Goal: Task Accomplishment & Management: Use online tool/utility

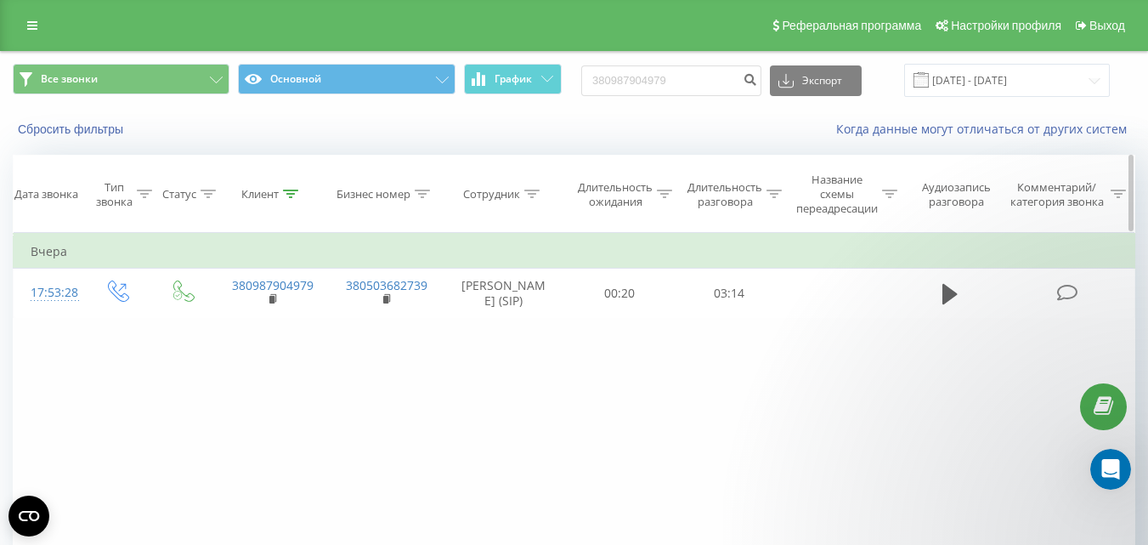
click at [529, 199] on div at bounding box center [531, 194] width 15 height 14
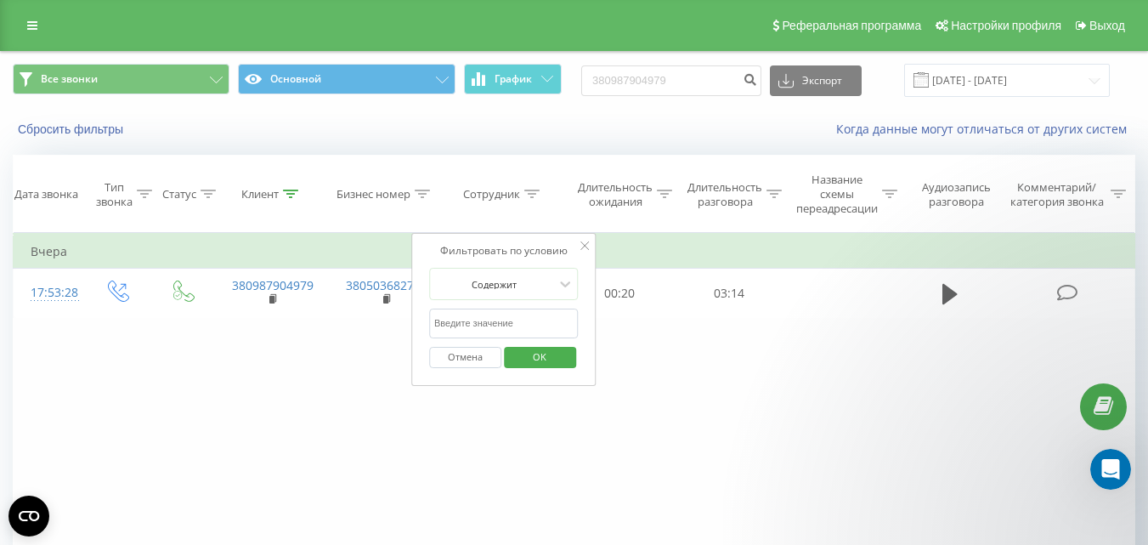
click at [470, 320] on input "text" at bounding box center [504, 323] width 150 height 30
type input "[PERSON_NAME]"
click at [531, 351] on span "OK" at bounding box center [540, 356] width 48 height 26
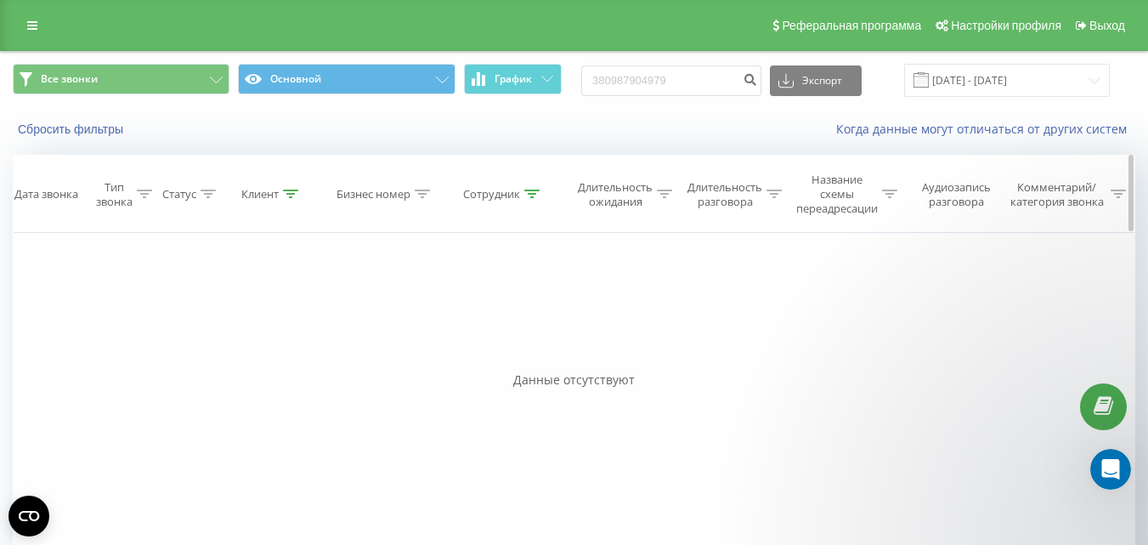
click at [280, 191] on div "Клиент" at bounding box center [269, 194] width 57 height 14
click at [246, 360] on button "Отмена" at bounding box center [233, 357] width 72 height 21
click at [523, 75] on span "График" at bounding box center [513, 79] width 37 height 12
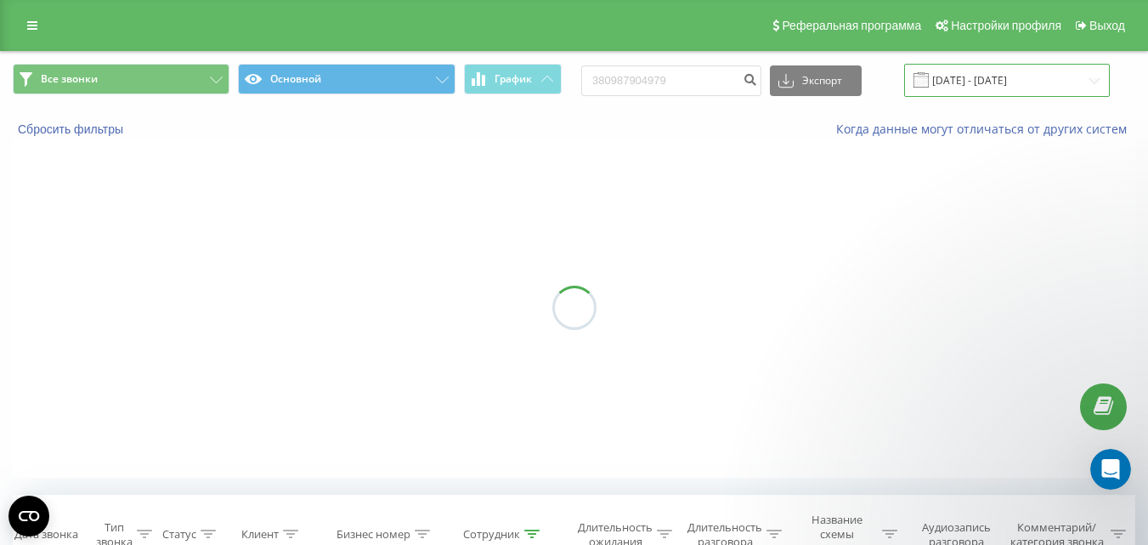
click at [1000, 78] on input "[DATE] - [DATE]" at bounding box center [1007, 80] width 206 height 33
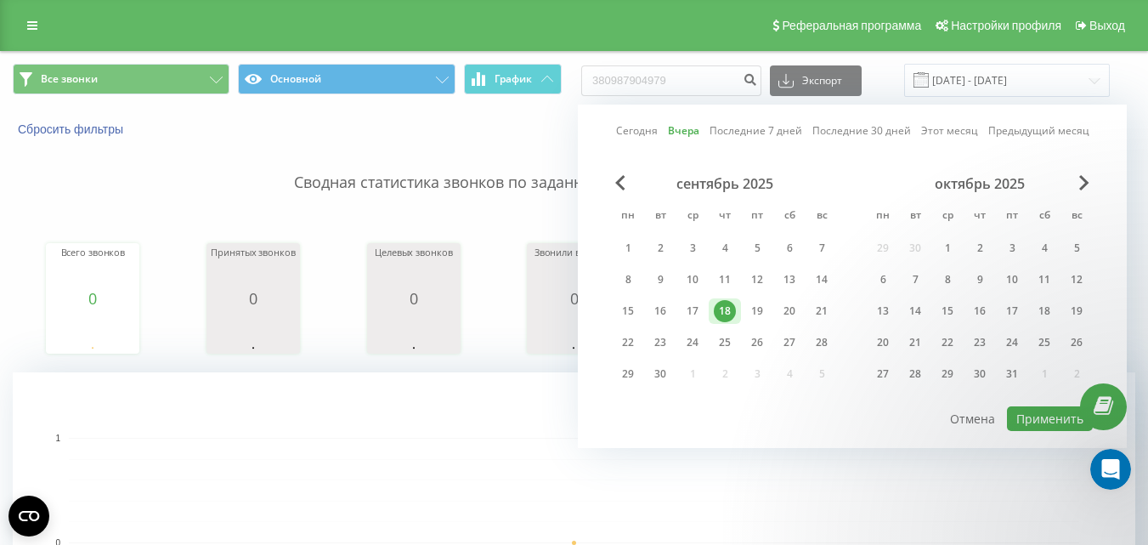
click at [625, 127] on link "Сегодня" at bounding box center [637, 130] width 42 height 16
click at [1040, 410] on button "Применить" at bounding box center [1050, 418] width 86 height 25
type input "[DATE] - [DATE]"
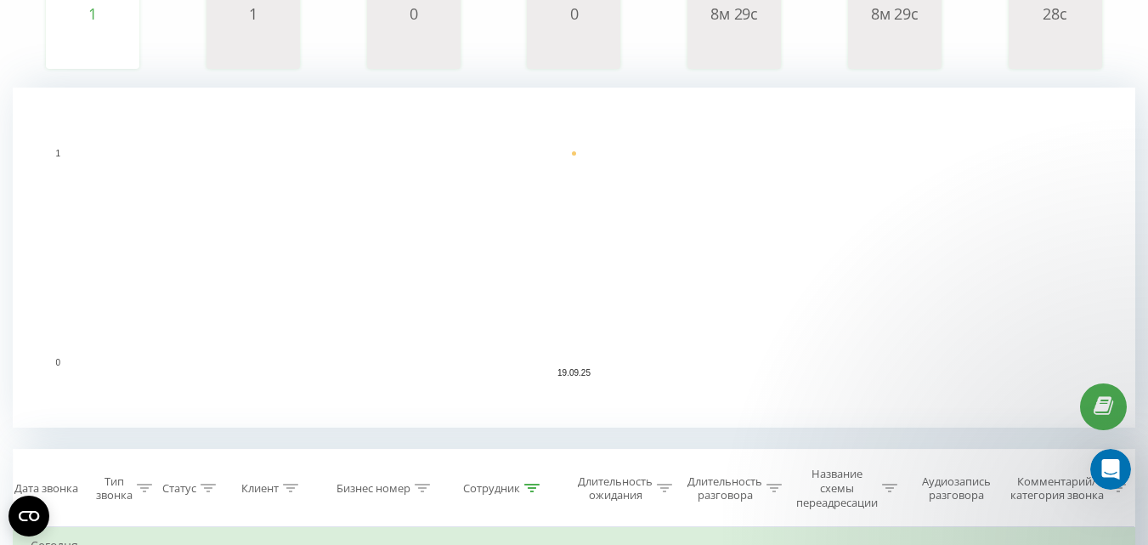
scroll to position [510, 0]
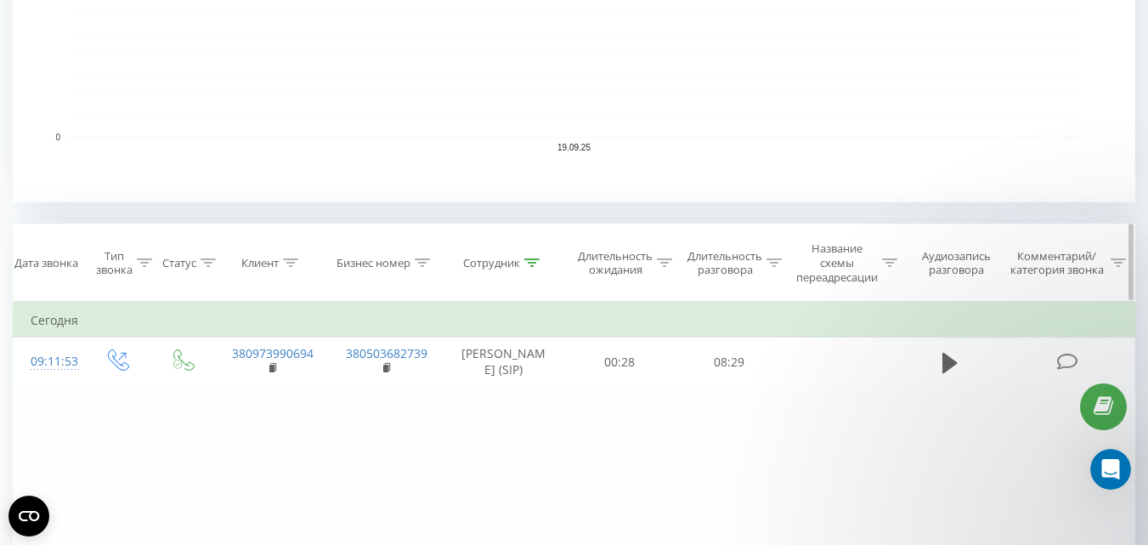
click at [534, 263] on icon at bounding box center [532, 262] width 15 height 8
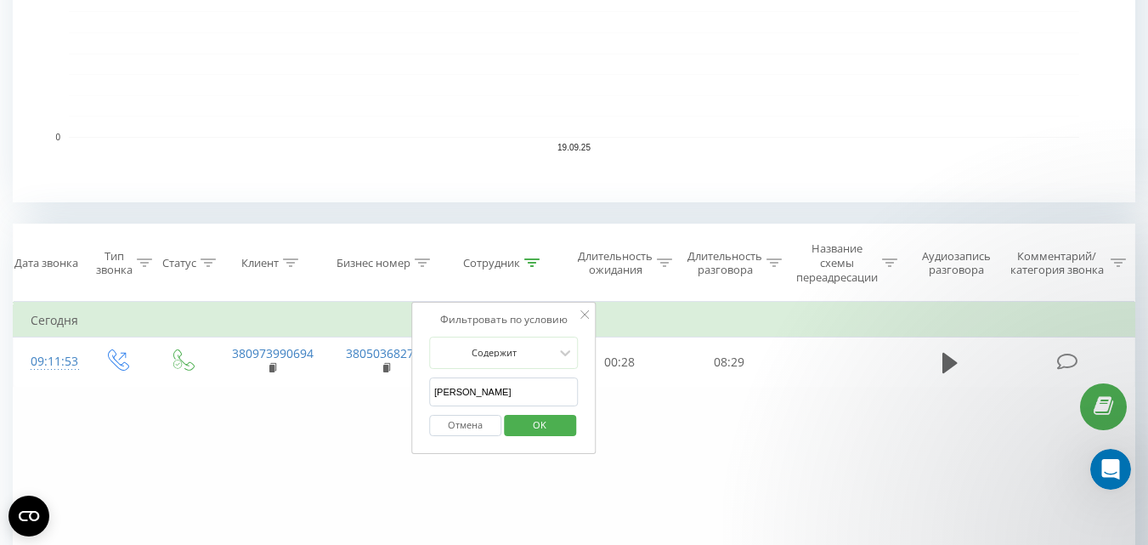
click at [489, 391] on input "[PERSON_NAME]" at bounding box center [504, 392] width 150 height 30
click at [472, 423] on button "Отмена" at bounding box center [465, 425] width 72 height 21
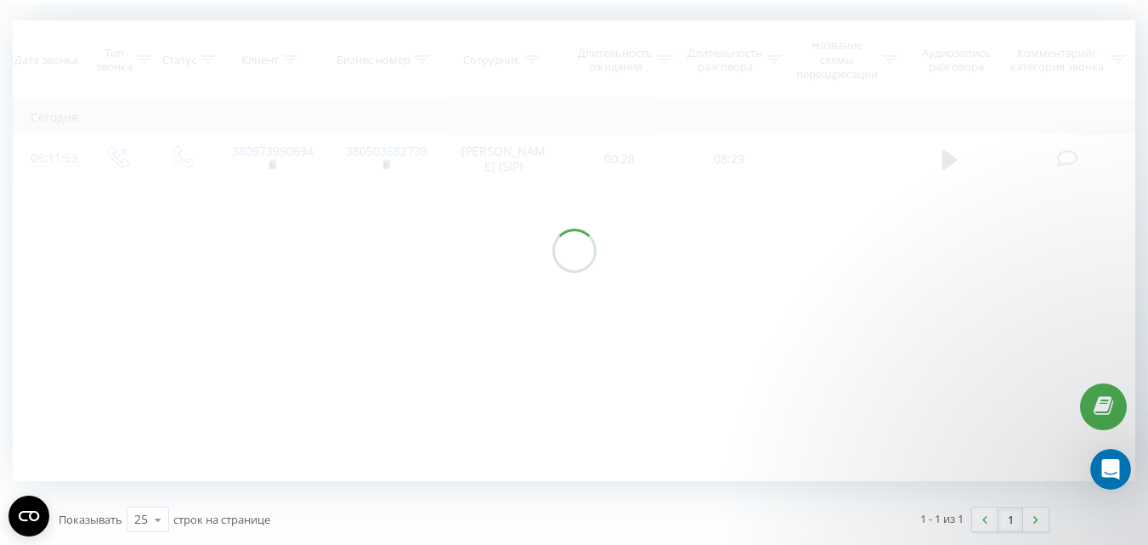
scroll to position [474, 0]
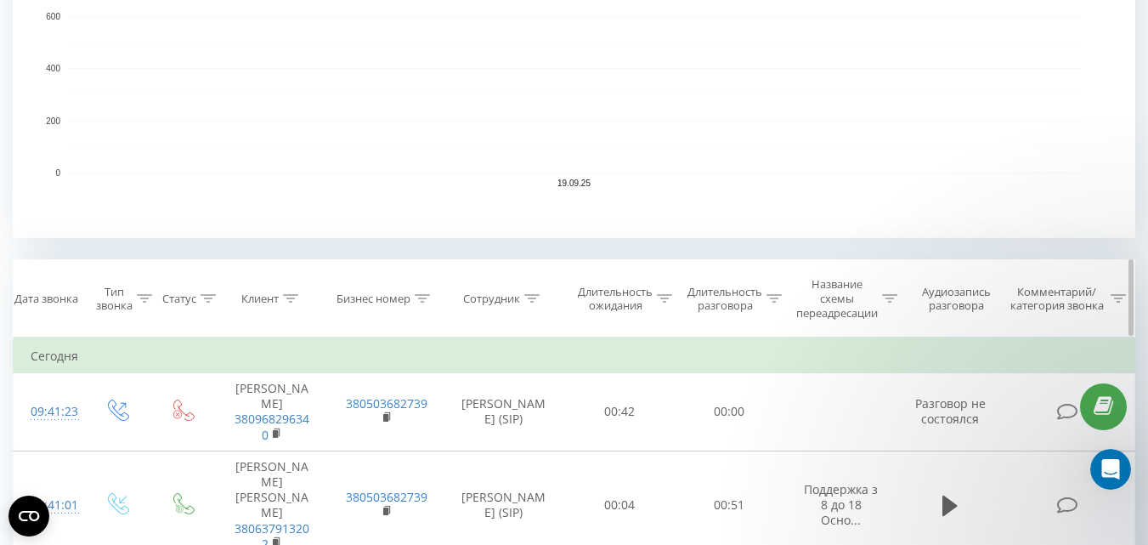
click at [279, 293] on div "Клиент" at bounding box center [259, 298] width 37 height 14
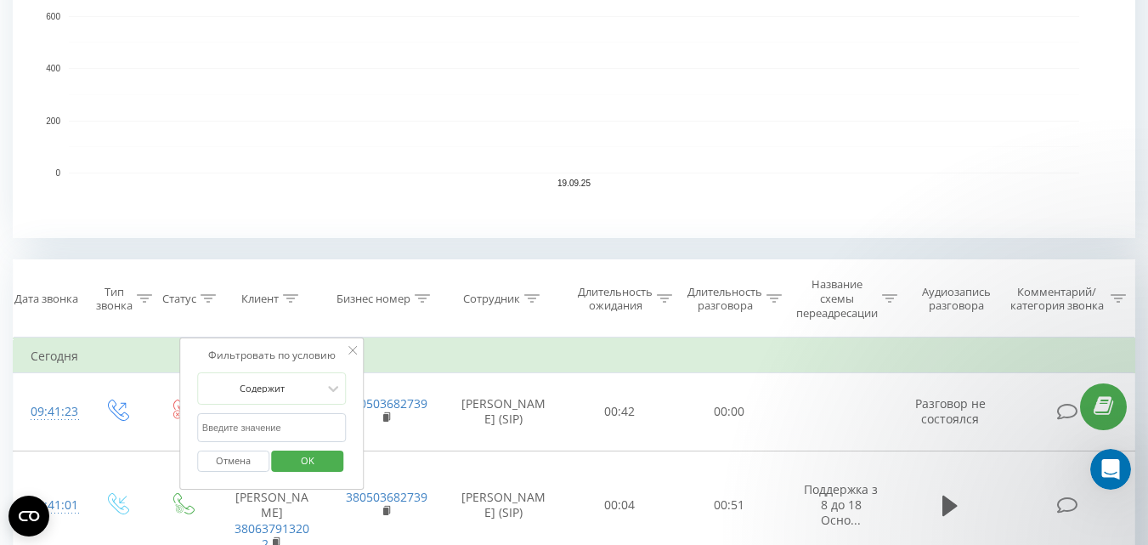
click at [240, 430] on input "text" at bounding box center [272, 428] width 150 height 30
paste input "380987904979"
type input "380987904979"
click at [311, 456] on span "OK" at bounding box center [308, 460] width 48 height 26
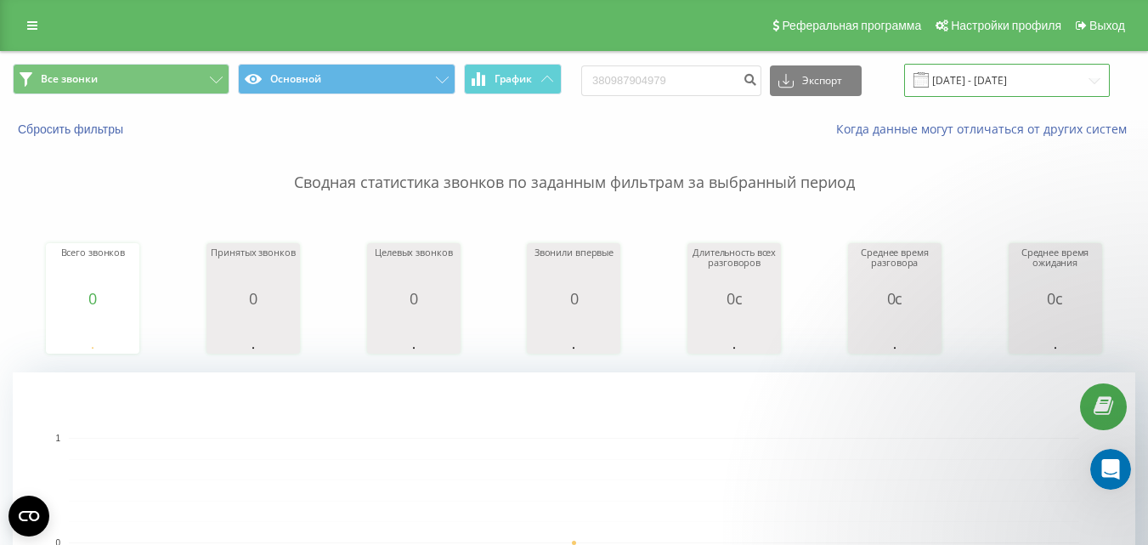
click at [961, 77] on input "[DATE] - [DATE]" at bounding box center [1007, 80] width 206 height 33
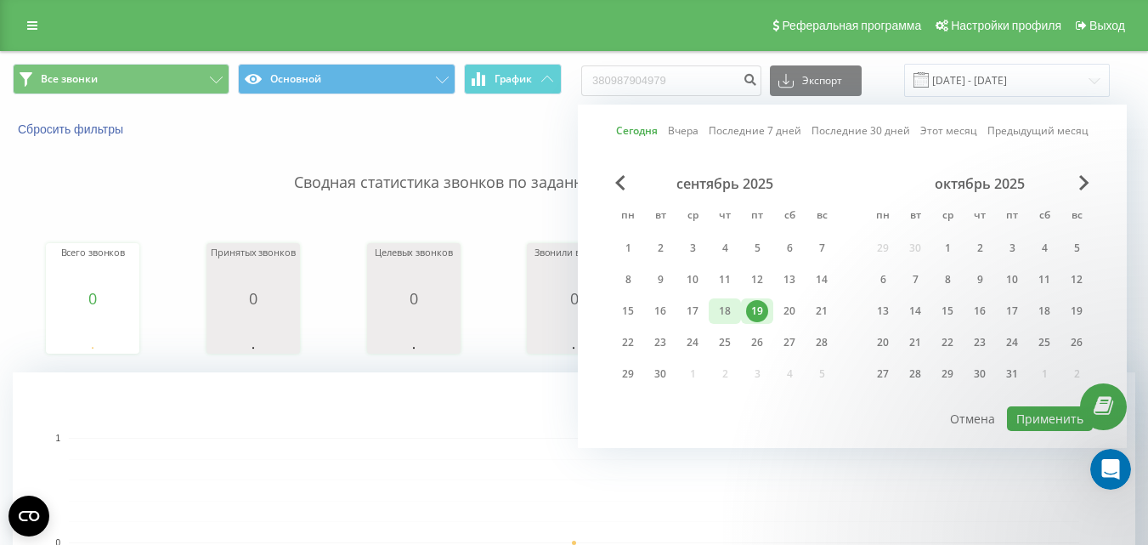
click at [722, 305] on div "18" at bounding box center [725, 311] width 22 height 22
click at [745, 310] on div "19" at bounding box center [757, 310] width 32 height 25
click at [1038, 415] on button "Применить" at bounding box center [1050, 418] width 86 height 25
type input "[DATE] - [DATE]"
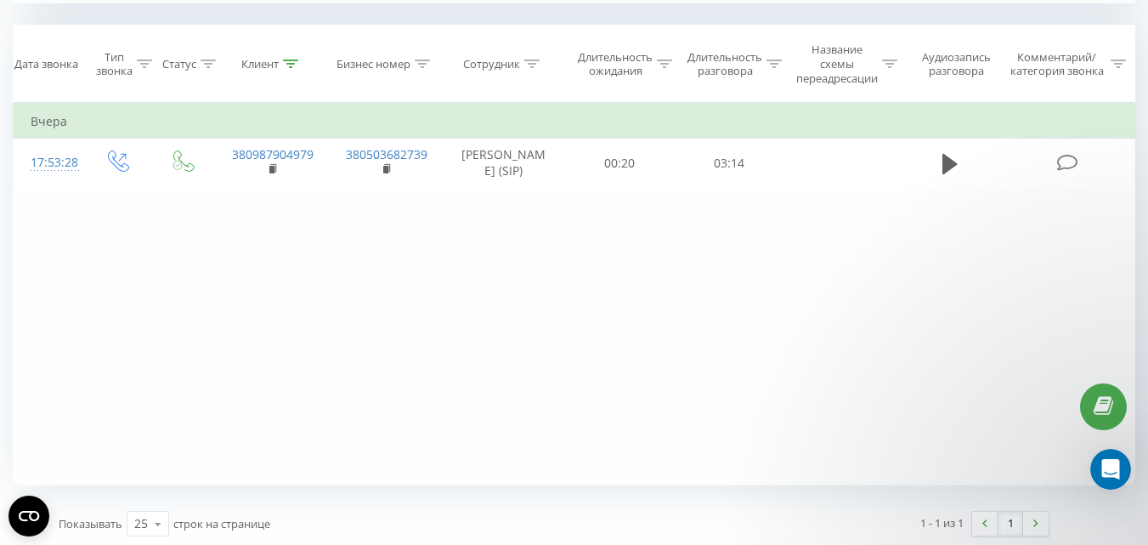
scroll to position [713, 0]
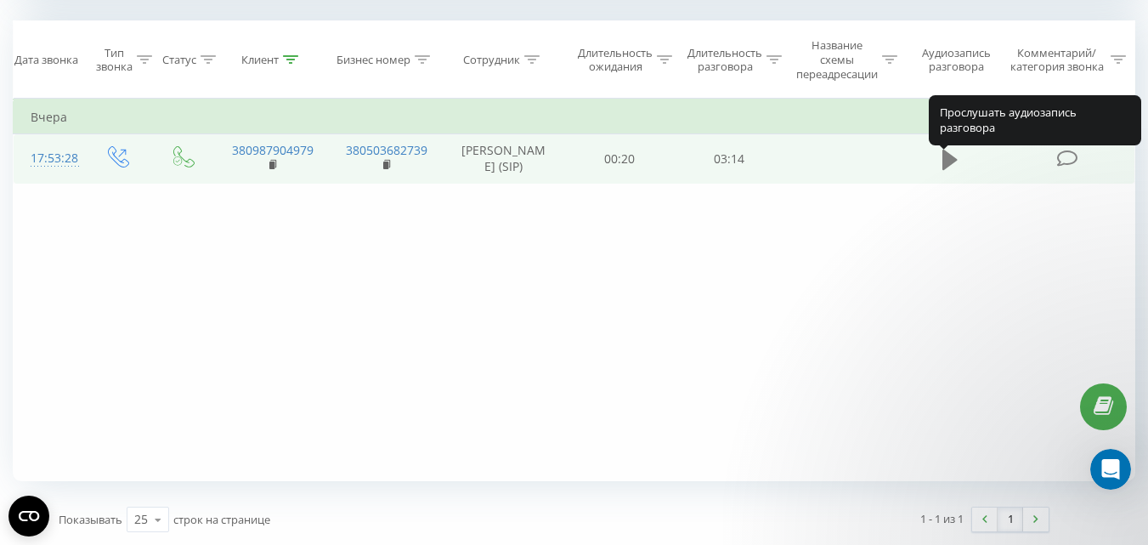
click at [943, 165] on icon at bounding box center [949, 159] width 15 height 20
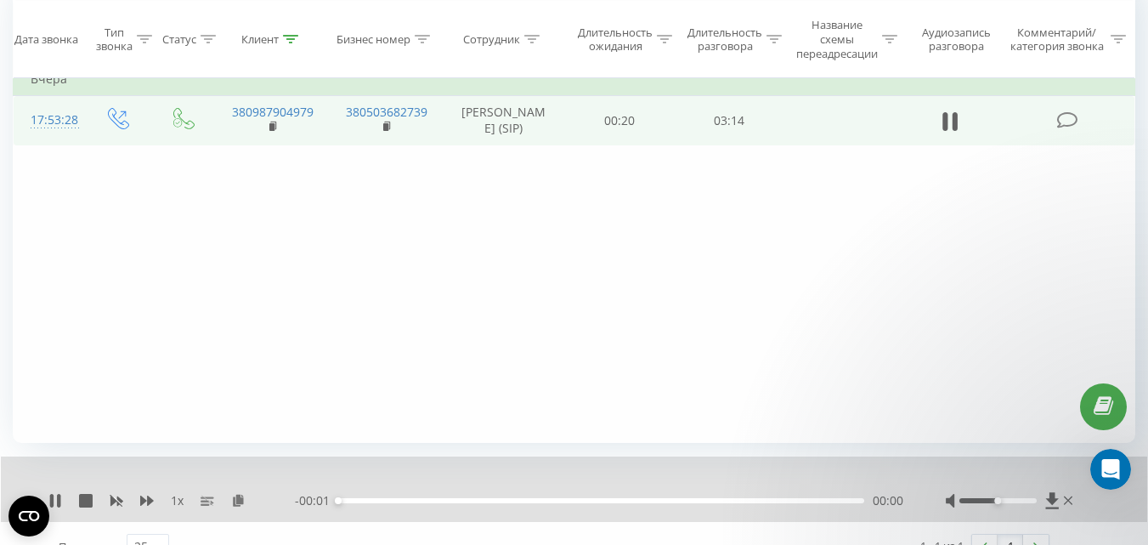
scroll to position [778, 0]
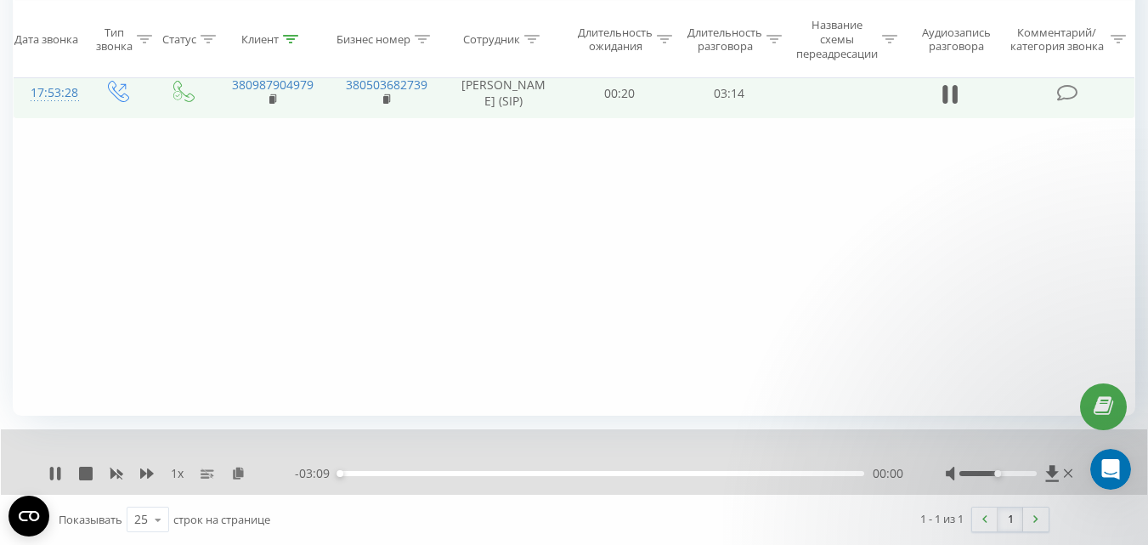
click at [836, 471] on div "00:00" at bounding box center [601, 473] width 526 height 5
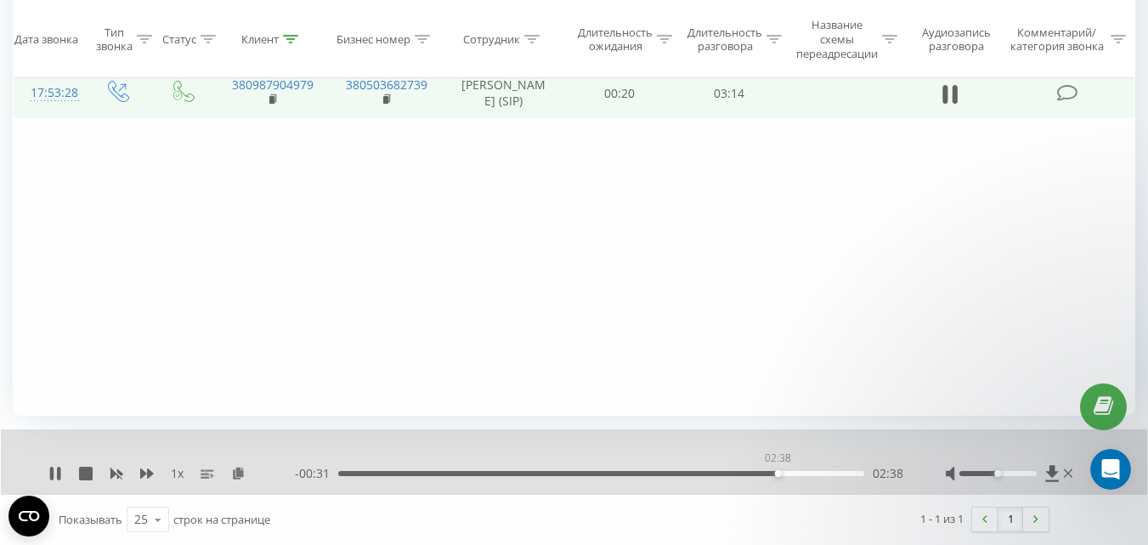
click at [778, 472] on div "02:38" at bounding box center [601, 473] width 526 height 5
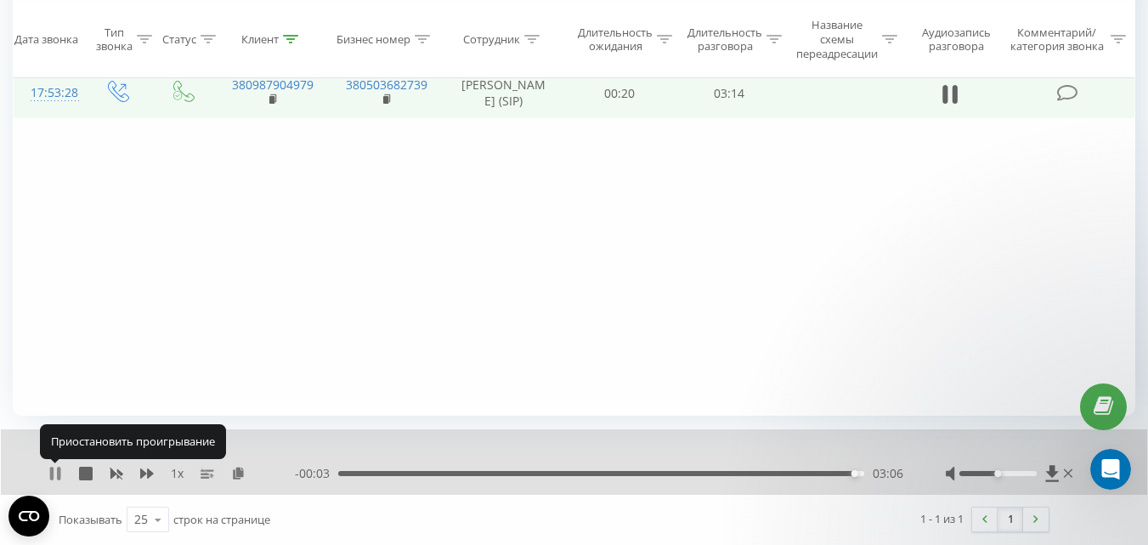
click at [54, 474] on icon at bounding box center [55, 474] width 14 height 14
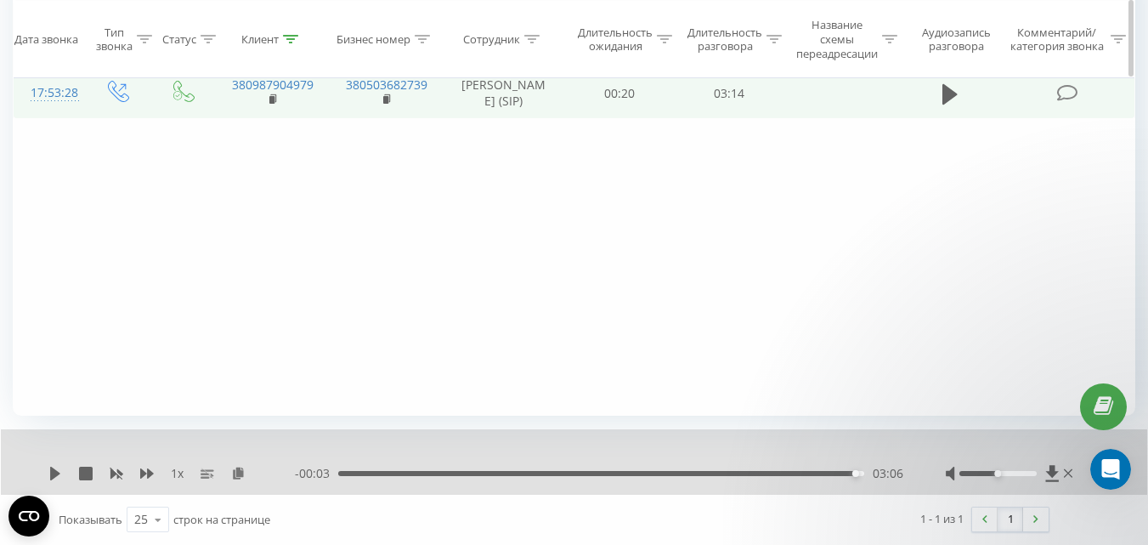
click at [534, 36] on icon at bounding box center [532, 39] width 15 height 8
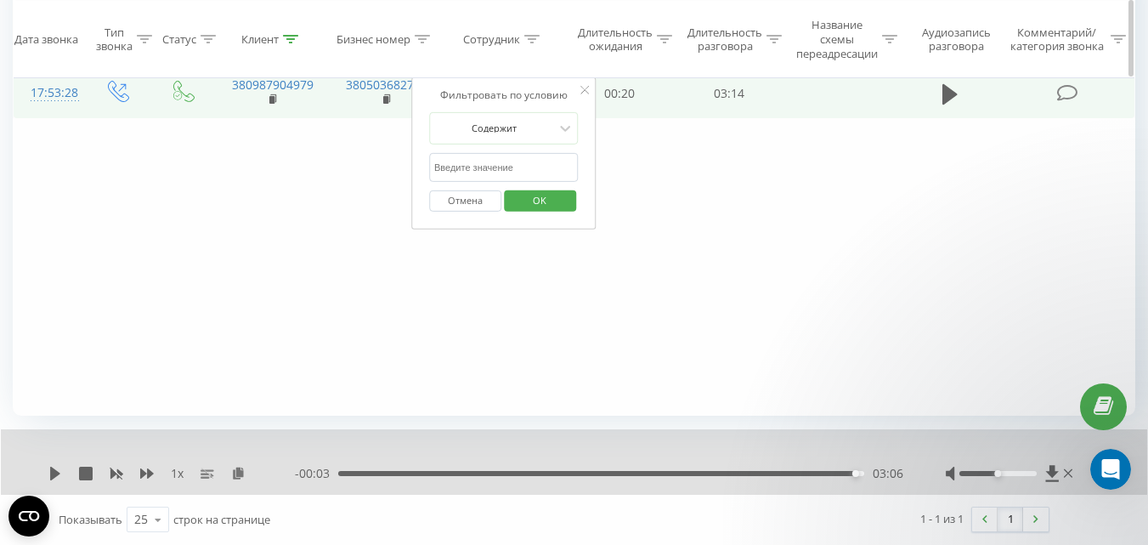
click at [292, 37] on icon at bounding box center [290, 39] width 15 height 8
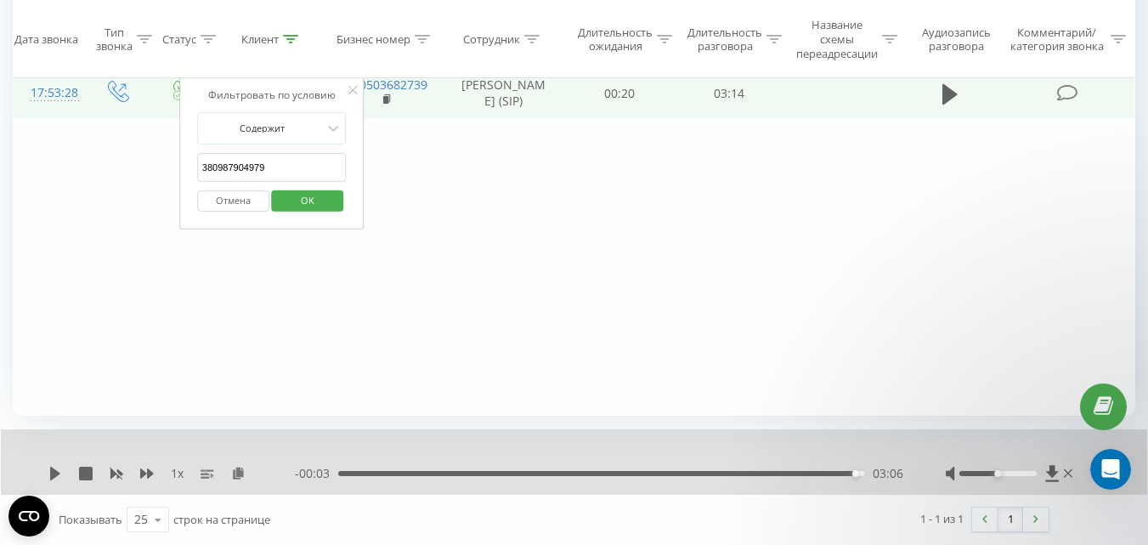
click at [235, 203] on button "Отмена" at bounding box center [233, 200] width 72 height 21
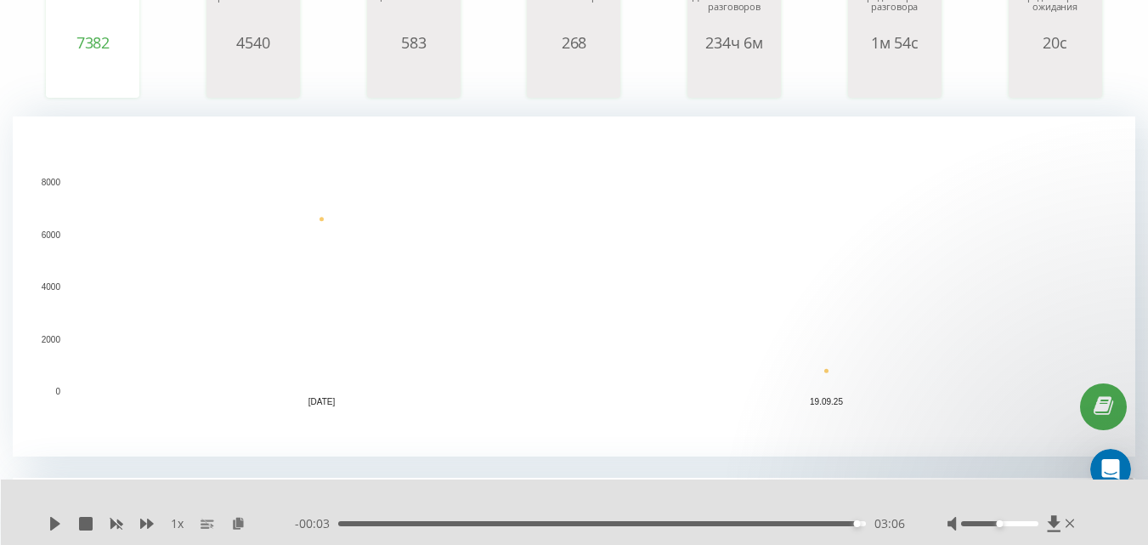
scroll to position [595, 0]
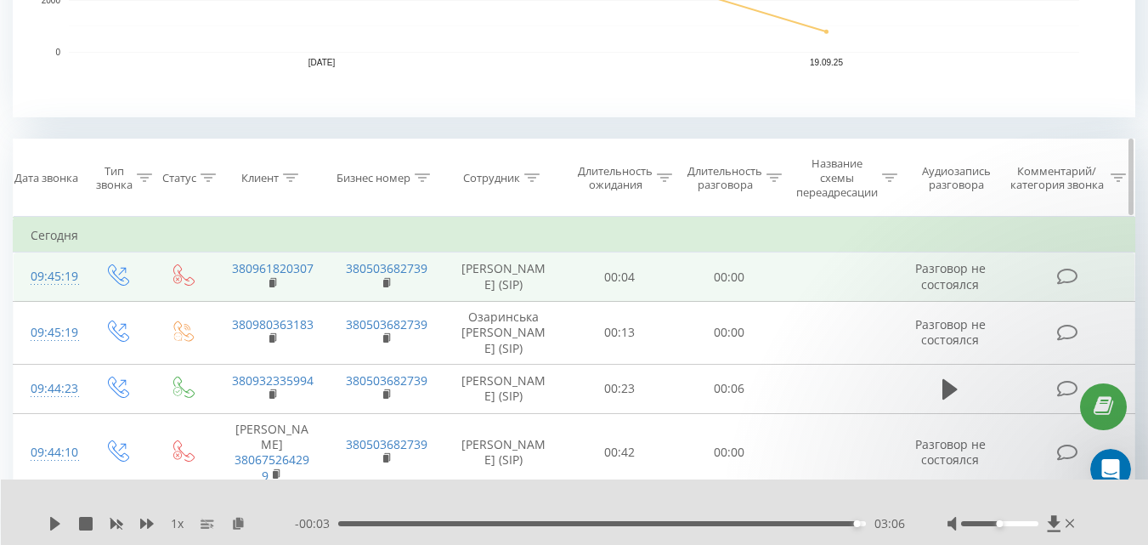
click at [532, 178] on icon at bounding box center [532, 177] width 15 height 8
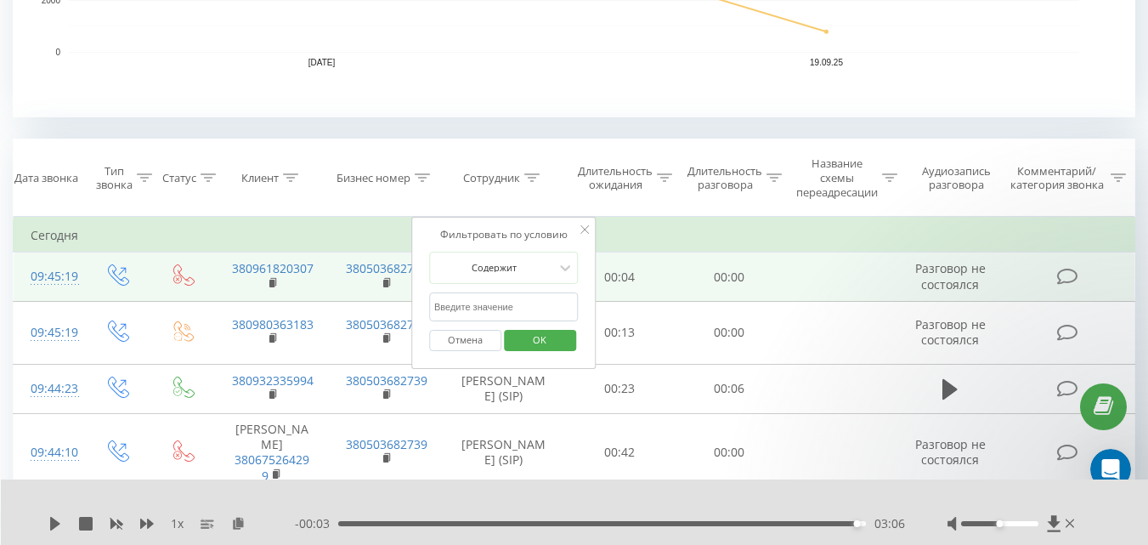
click at [494, 297] on input "text" at bounding box center [504, 307] width 150 height 30
type input "[PERSON_NAME]"
click at [526, 337] on span "OK" at bounding box center [540, 339] width 48 height 26
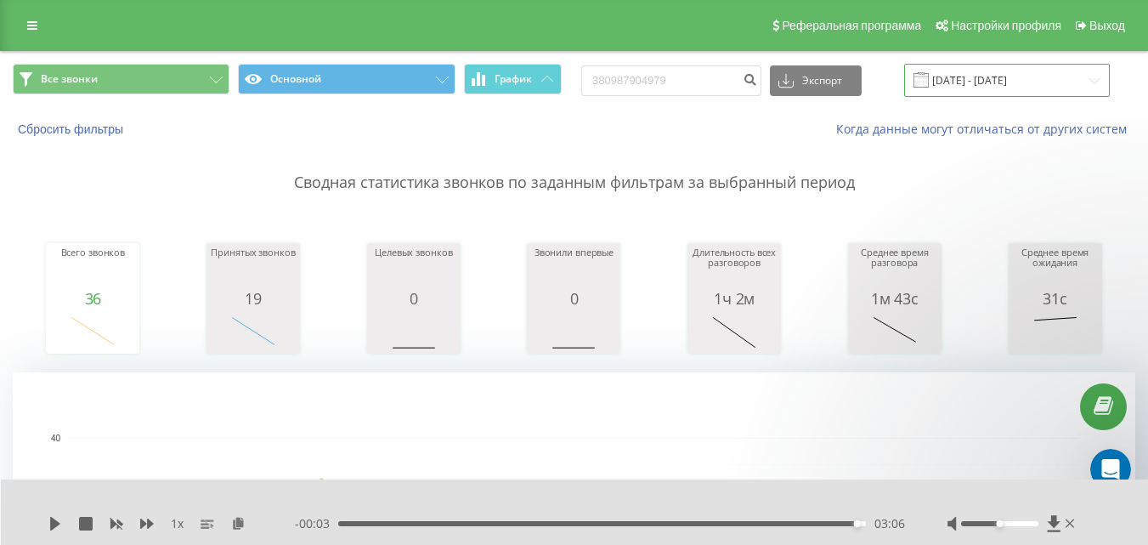
click at [1000, 88] on input "[DATE] - [DATE]" at bounding box center [1007, 80] width 206 height 33
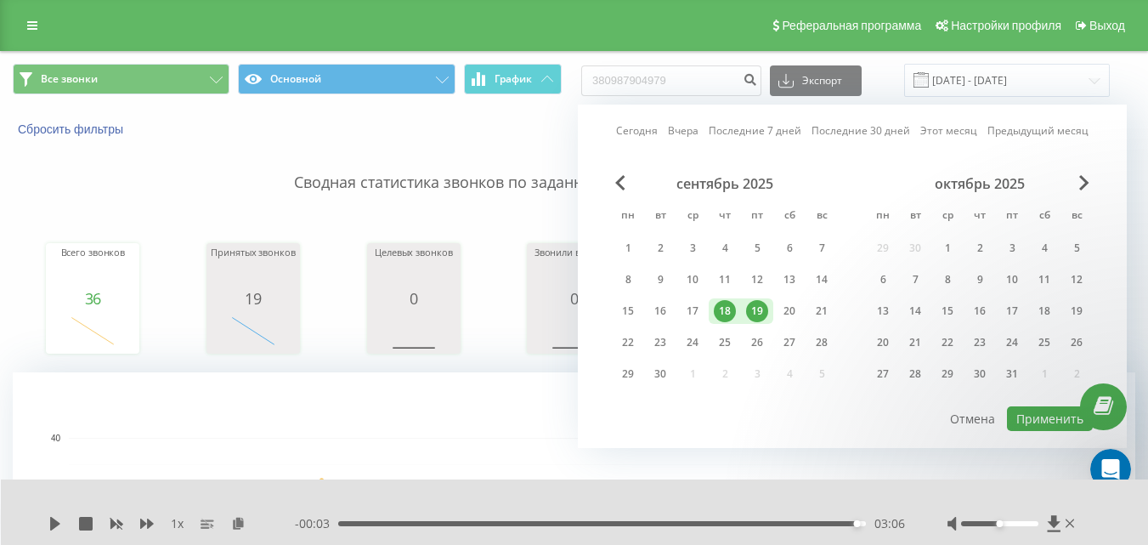
click at [760, 309] on div "19" at bounding box center [757, 311] width 22 height 22
click at [1041, 410] on button "Применить" at bounding box center [1050, 418] width 86 height 25
type input "[DATE] - [DATE]"
